Goal: Transaction & Acquisition: Subscribe to service/newsletter

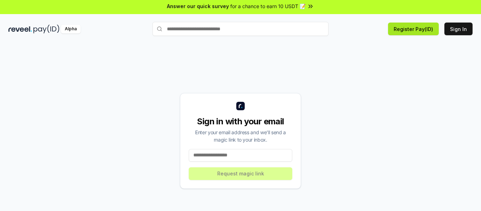
scroll to position [20, 0]
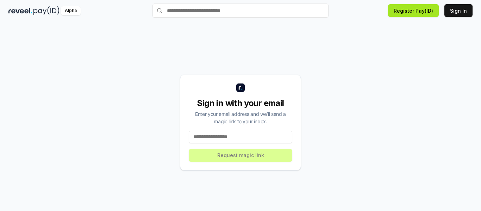
click at [424, 5] on button "Register Pay(ID)" at bounding box center [413, 10] width 51 height 13
click at [412, 14] on button "Register Pay(ID)" at bounding box center [413, 10] width 51 height 13
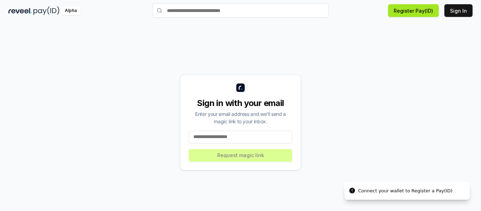
click at [401, 10] on button "Register Pay(ID)" at bounding box center [413, 10] width 51 height 13
click at [452, 10] on button "Sign In" at bounding box center [458, 10] width 28 height 13
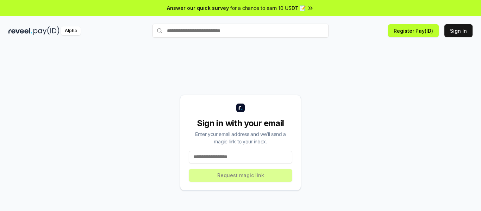
scroll to position [20, 0]
